Goal: Information Seeking & Learning: Learn about a topic

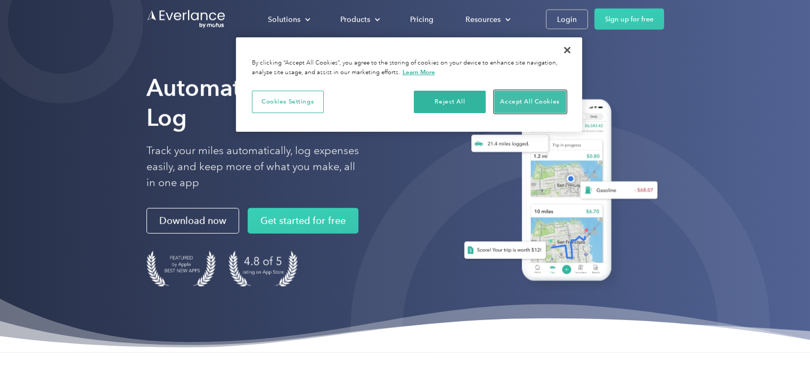
click at [519, 102] on button "Accept All Cookies" at bounding box center [530, 102] width 72 height 22
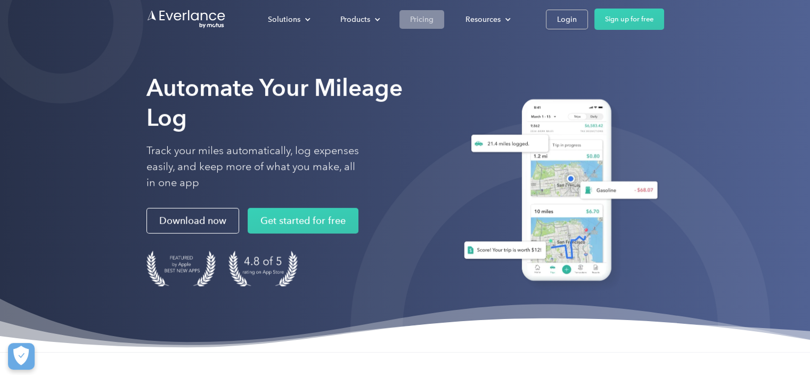
click at [414, 23] on div "Pricing" at bounding box center [421, 19] width 23 height 13
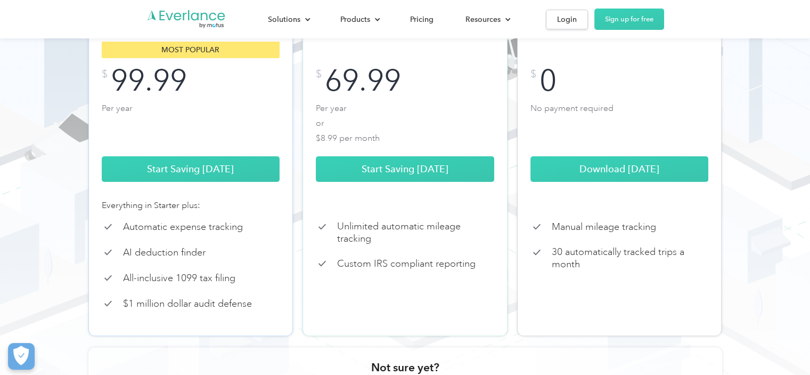
scroll to position [266, 0]
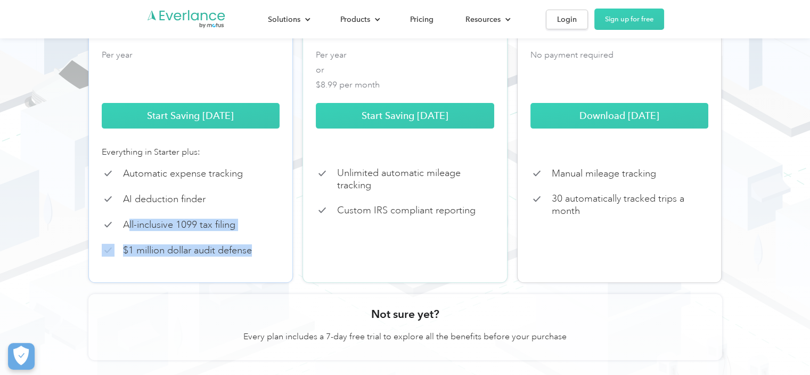
drag, startPoint x: 258, startPoint y: 267, endPoint x: 129, endPoint y: 232, distance: 133.0
click at [129, 232] on div "Professional Mileage, expenses, tax filing Most popular $ 99.99 Per year Start …" at bounding box center [190, 101] width 205 height 363
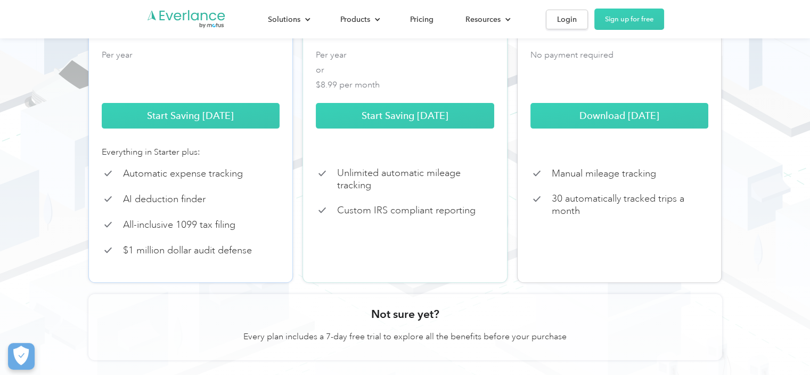
click at [409, 238] on div "Starter Automatic mileage tracking Most popular $ 69.99 Per year or $8.99 per m…" at bounding box center [405, 101] width 205 height 363
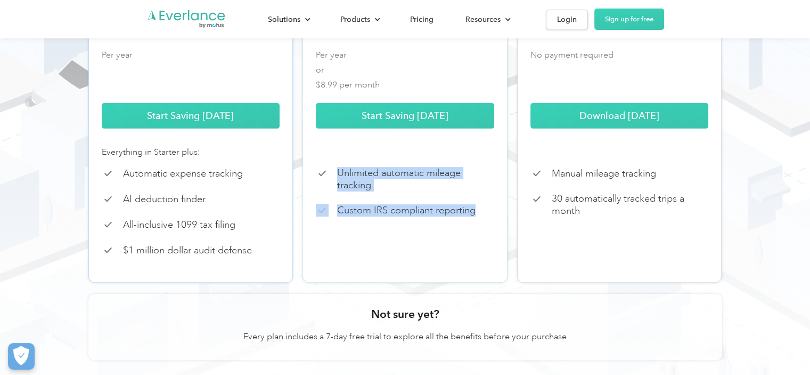
drag, startPoint x: 482, startPoint y: 230, endPoint x: 341, endPoint y: 181, distance: 149.5
click at [341, 181] on div "Starter Automatic mileage tracking Most popular $ 69.99 Per year or $8.99 per m…" at bounding box center [405, 101] width 205 height 363
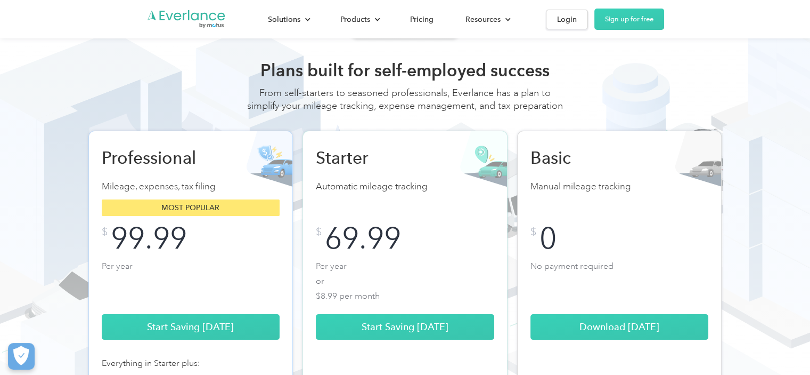
scroll to position [0, 0]
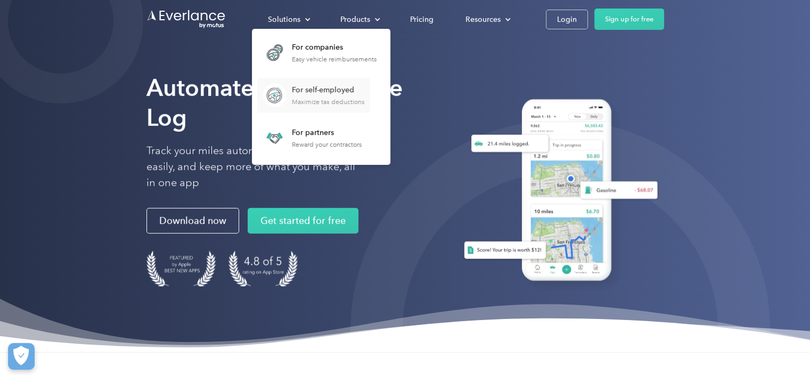
click at [332, 99] on div "Maximize tax deductions" at bounding box center [328, 101] width 72 height 7
